Goal: Information Seeking & Learning: Learn about a topic

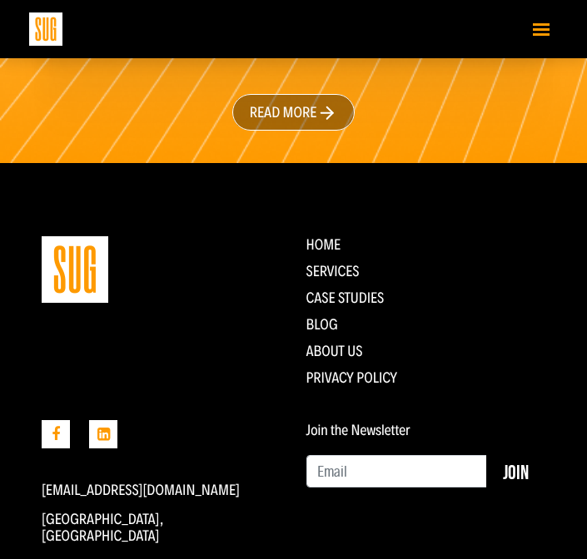
scroll to position [5105, 0]
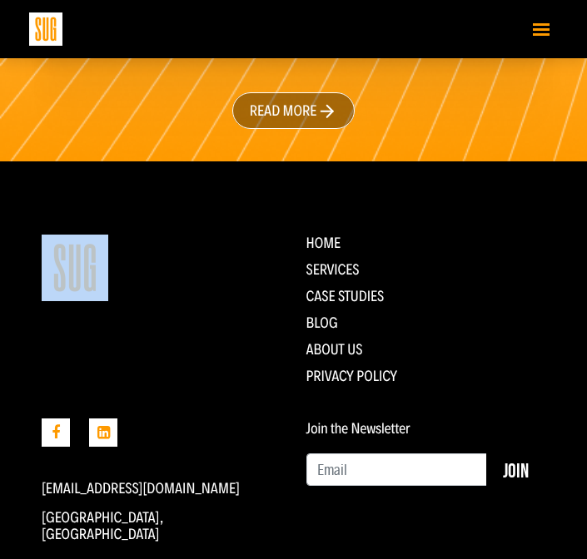
drag, startPoint x: 152, startPoint y: 327, endPoint x: 59, endPoint y: 196, distance: 161.1
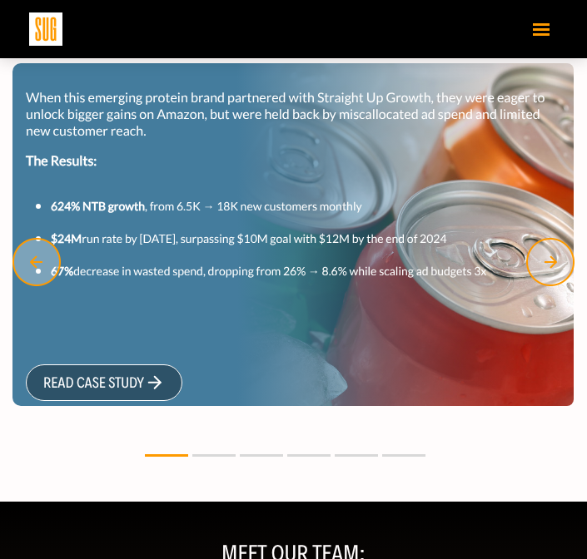
scroll to position [1537, 0]
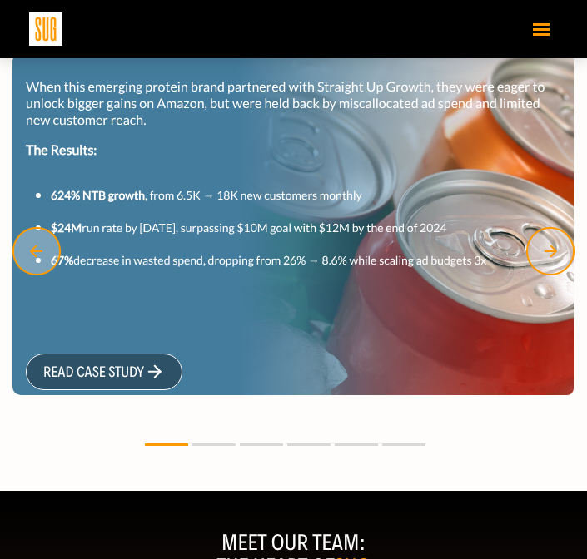
click at [225, 448] on div at bounding box center [286, 441] width 573 height 20
click at [224, 442] on div at bounding box center [286, 441] width 573 height 20
click at [222, 443] on button at bounding box center [213, 444] width 43 height 2
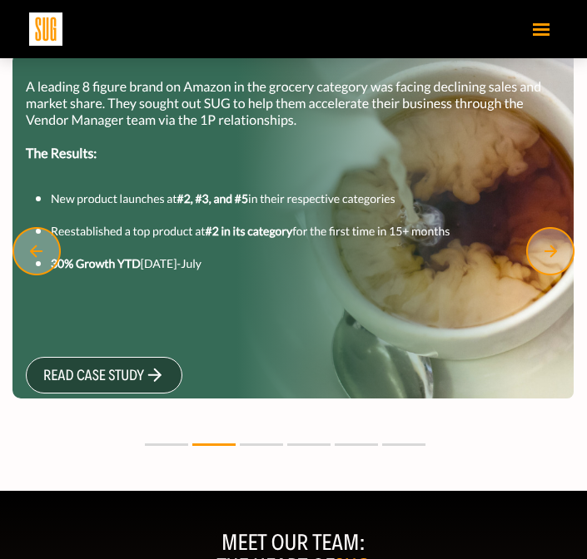
click at [264, 443] on button at bounding box center [261, 444] width 43 height 2
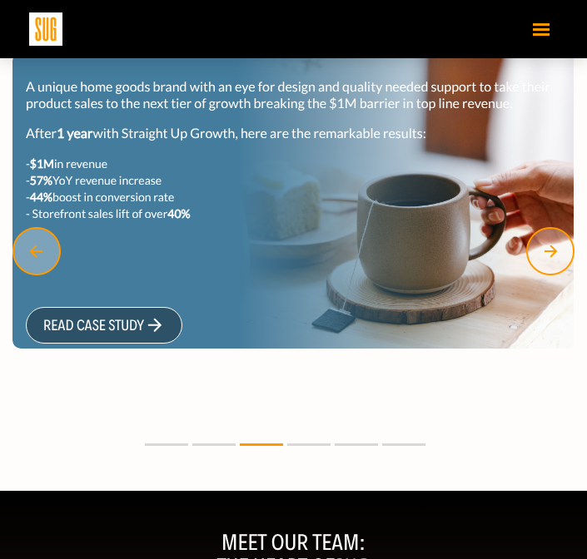
click at [310, 445] on button at bounding box center [308, 444] width 43 height 2
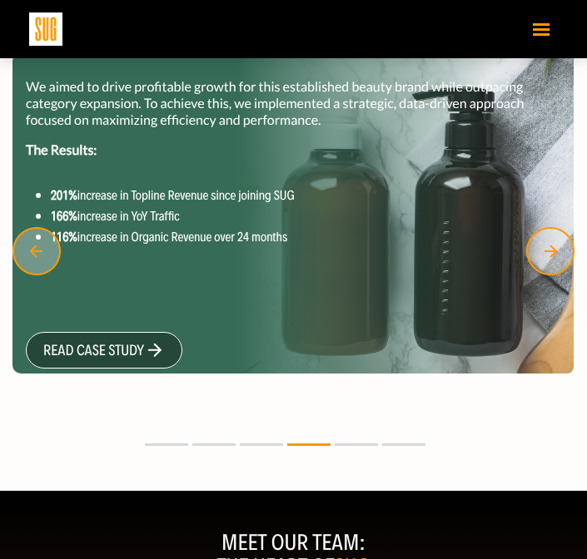
click at [348, 443] on button at bounding box center [355, 444] width 43 height 2
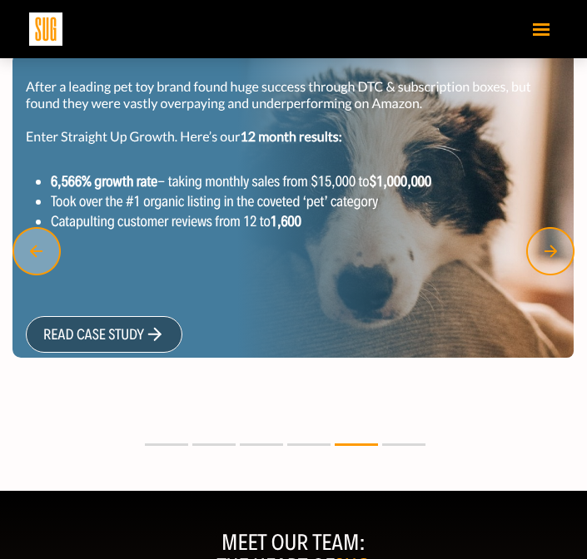
click at [399, 443] on button at bounding box center [403, 444] width 43 height 2
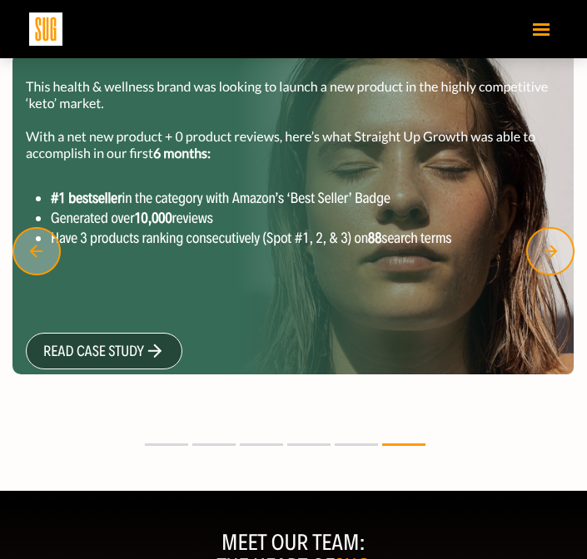
click at [528, 30] on button "Toggle navigation" at bounding box center [540, 28] width 33 height 29
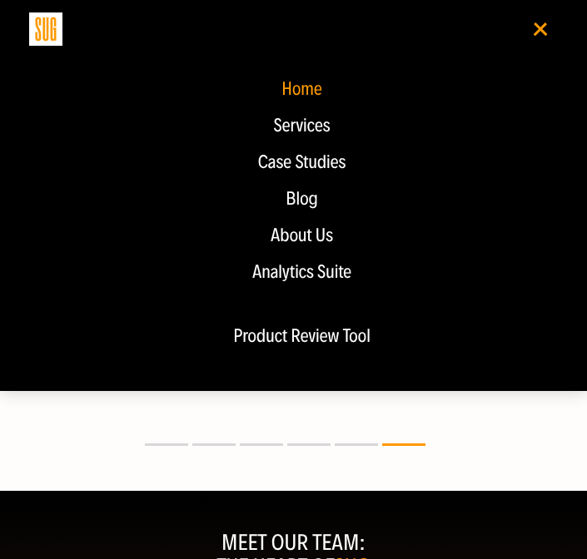
click at [309, 205] on div "Blog" at bounding box center [302, 199] width 512 height 20
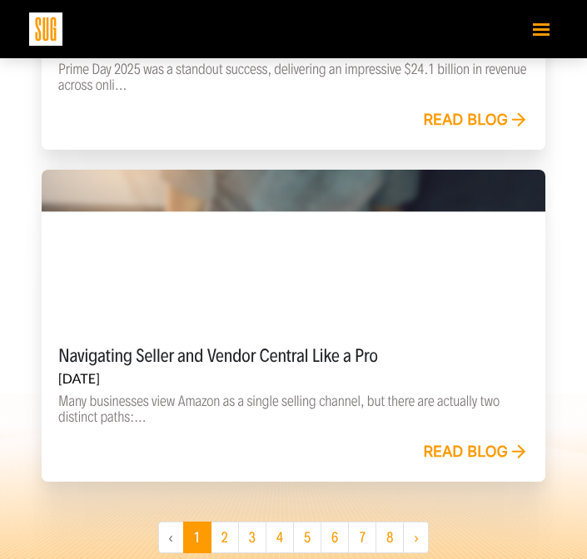
scroll to position [3149, 0]
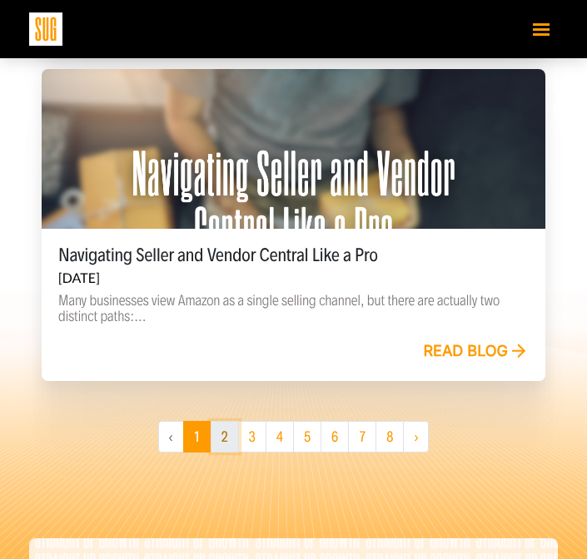
click at [227, 434] on link "2" at bounding box center [225, 437] width 28 height 32
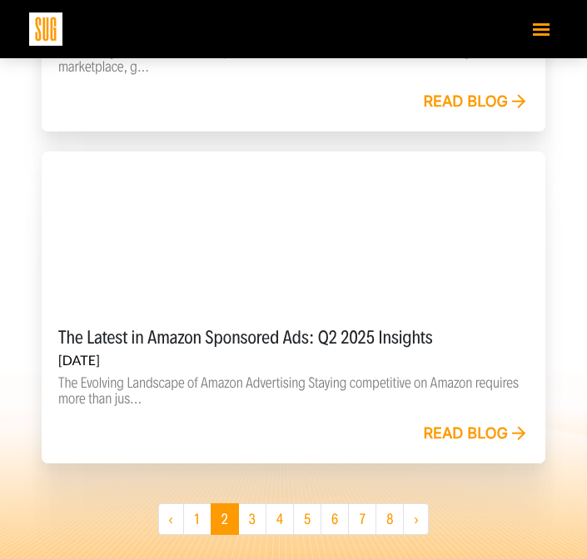
scroll to position [3220, 0]
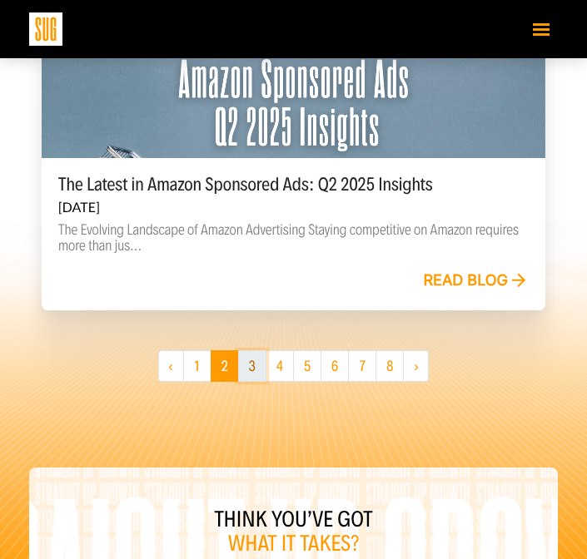
click at [256, 366] on link "3" at bounding box center [252, 366] width 28 height 32
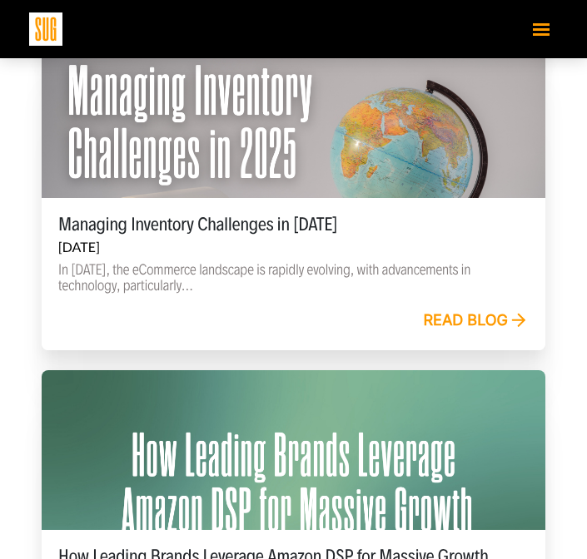
scroll to position [3176, 0]
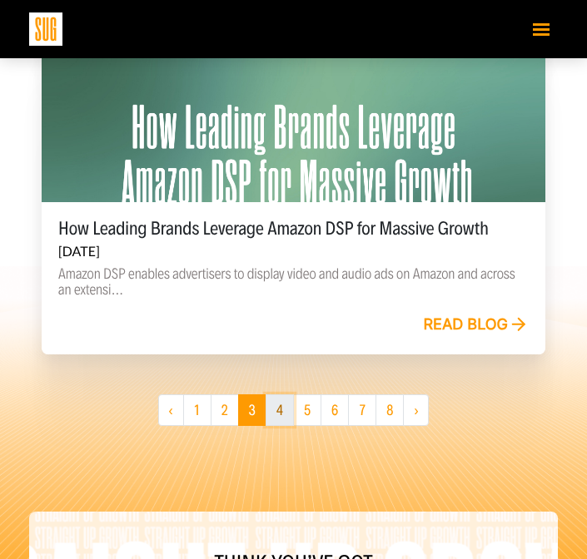
click at [277, 408] on link "4" at bounding box center [279, 410] width 28 height 32
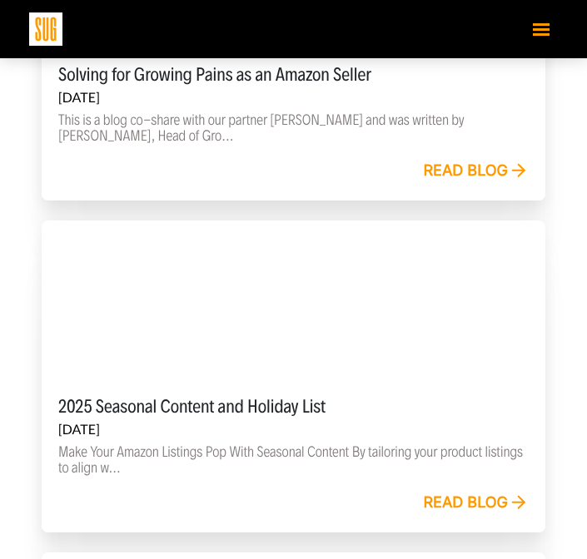
scroll to position [2032, 0]
